Goal: Task Accomplishment & Management: Manage account settings

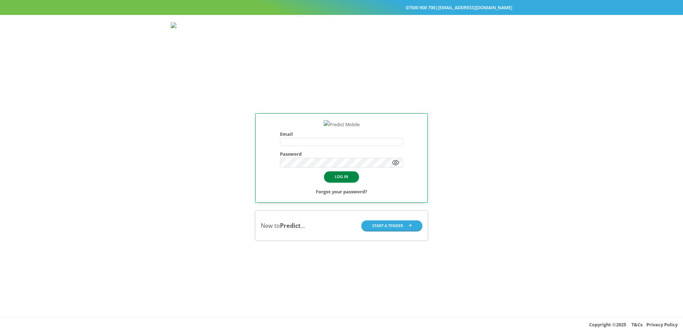
type input "**********"
click at [350, 182] on button "LOG IN" at bounding box center [341, 177] width 35 height 10
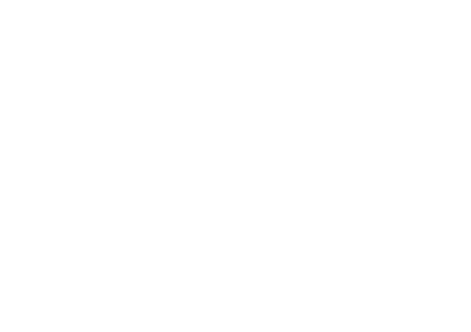
click at [335, 143] on div at bounding box center [235, 166] width 471 height 332
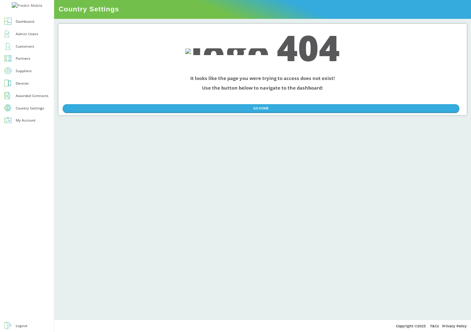
click at [31, 90] on link "Devices" at bounding box center [27, 83] width 54 height 12
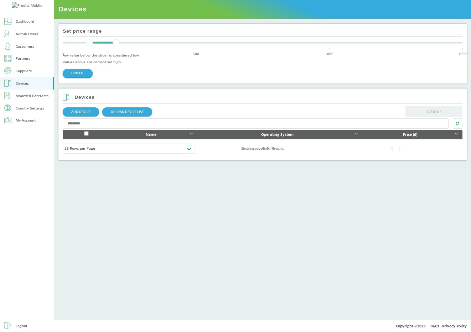
click at [29, 110] on div "Country Settings" at bounding box center [30, 108] width 28 height 4
click at [31, 121] on div "Roaming Days" at bounding box center [28, 118] width 25 height 7
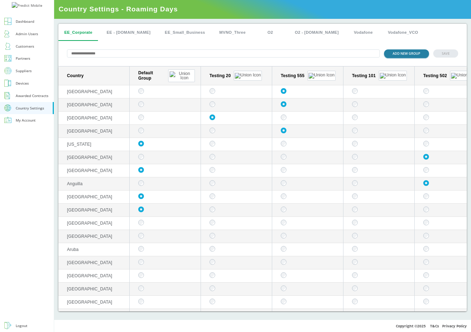
click at [410, 55] on button "ADD NEW GROUP" at bounding box center [406, 53] width 45 height 8
click at [402, 57] on button "ADD NEW GROUP" at bounding box center [406, 53] width 45 height 8
click at [397, 56] on button "ADD NEW GROUP" at bounding box center [406, 53] width 45 height 8
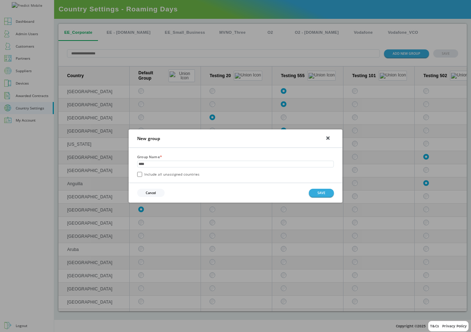
type input "****"
click at [320, 193] on button "SAVE" at bounding box center [321, 193] width 25 height 8
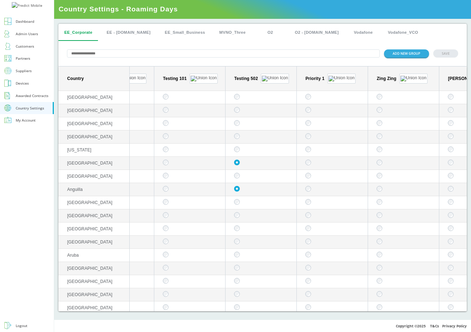
scroll to position [0, 233]
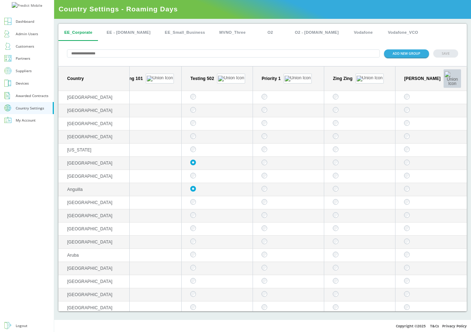
click at [443, 71] on button "sticky table" at bounding box center [452, 78] width 18 height 19
click at [423, 84] on button "Edit group" at bounding box center [422, 82] width 28 height 7
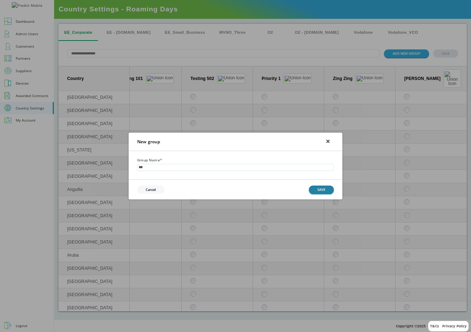
type input "***"
click at [325, 192] on button "SAVE" at bounding box center [321, 190] width 25 height 8
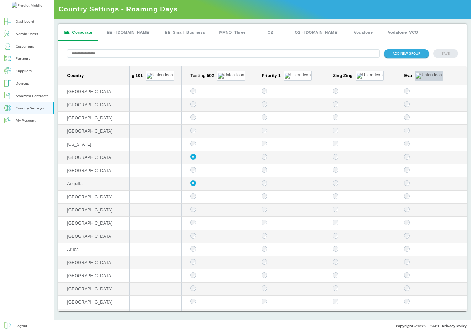
click at [418, 74] on img "sticky table" at bounding box center [428, 76] width 26 height 6
click at [413, 94] on button "Delete group" at bounding box center [418, 93] width 28 height 7
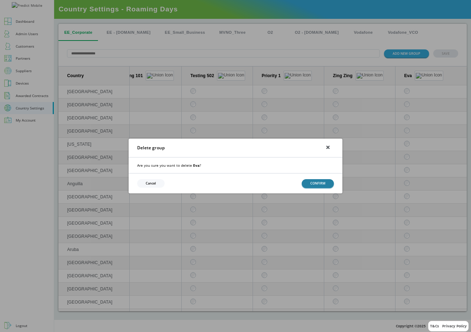
click at [319, 182] on button "CONFIRM" at bounding box center [317, 183] width 32 height 8
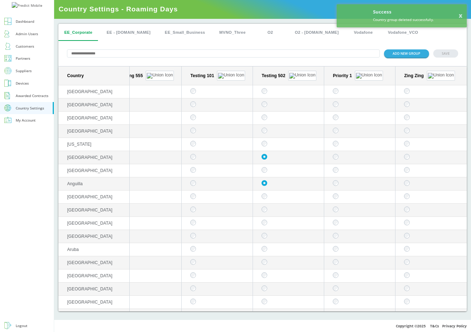
scroll to position [0, 162]
click at [451, 51] on button "SAVE" at bounding box center [445, 53] width 25 height 8
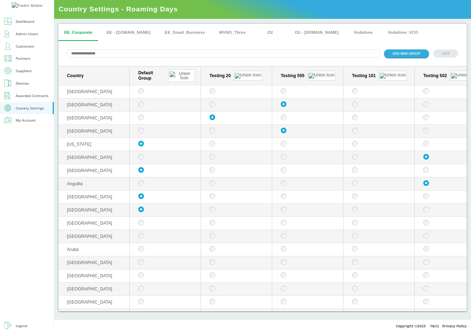
click at [392, 38] on div "EE_Corporate EE - [DOMAIN_NAME] EE_Small_Business MVNO_Three O2 O2 - [DOMAIN_NA…" at bounding box center [262, 32] width 408 height 17
click at [117, 32] on button "EE - [DOMAIN_NAME]" at bounding box center [128, 32] width 55 height 17
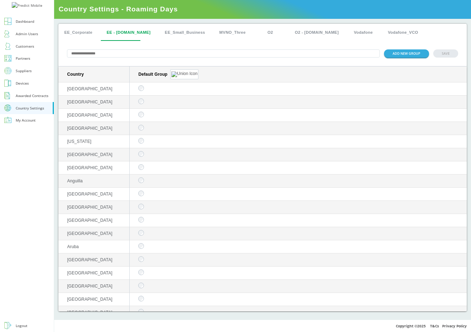
click at [80, 32] on button "EE_Corporate" at bounding box center [78, 32] width 40 height 17
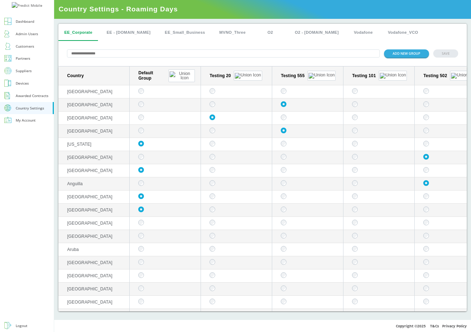
click at [114, 33] on button "EE - [DOMAIN_NAME]" at bounding box center [128, 32] width 55 height 17
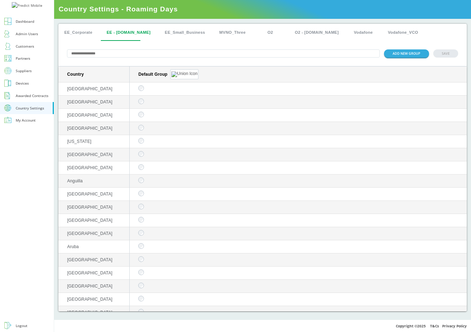
click at [85, 28] on button "EE_Corporate" at bounding box center [78, 32] width 40 height 17
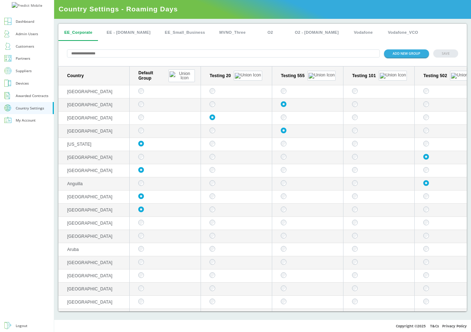
click at [111, 33] on button "EE - [DOMAIN_NAME]" at bounding box center [128, 32] width 55 height 17
click at [130, 29] on button "EE - [DOMAIN_NAME]" at bounding box center [128, 32] width 55 height 17
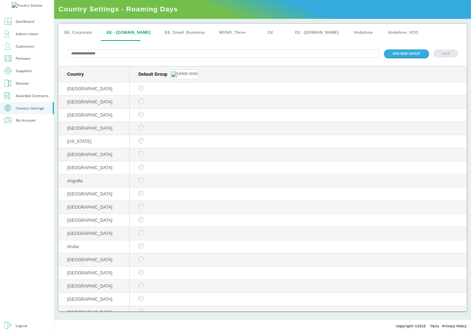
click at [70, 30] on button "EE_Corporate" at bounding box center [78, 32] width 40 height 17
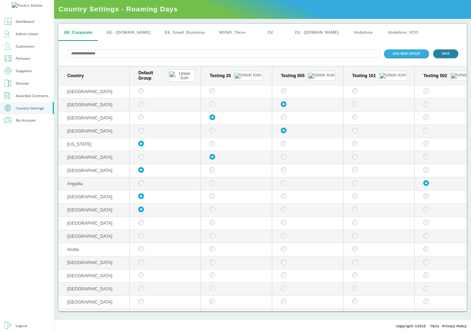
click at [442, 53] on button "SAVE" at bounding box center [445, 53] width 25 height 8
